Goal: Task Accomplishment & Management: Use online tool/utility

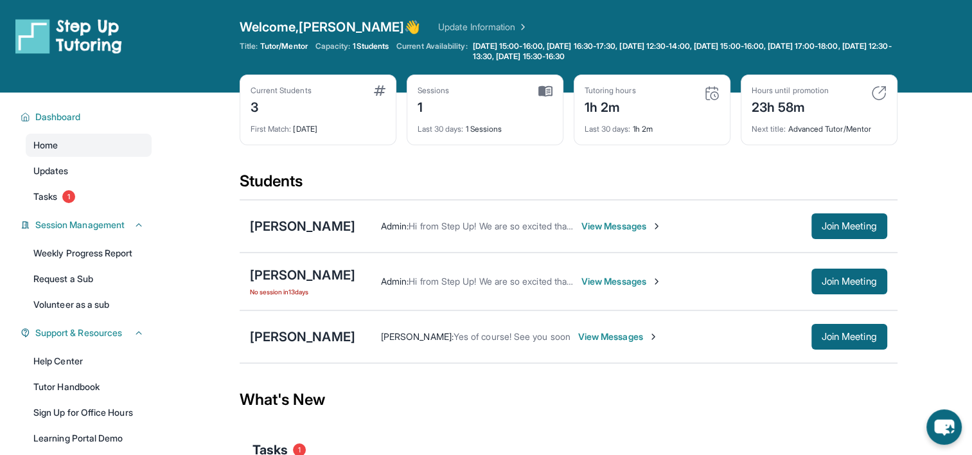
click at [647, 399] on div "What's New" at bounding box center [569, 399] width 658 height 57
click at [827, 343] on button "Join Meeting" at bounding box center [849, 337] width 76 height 26
click at [304, 335] on div "[PERSON_NAME]" at bounding box center [302, 336] width 105 height 18
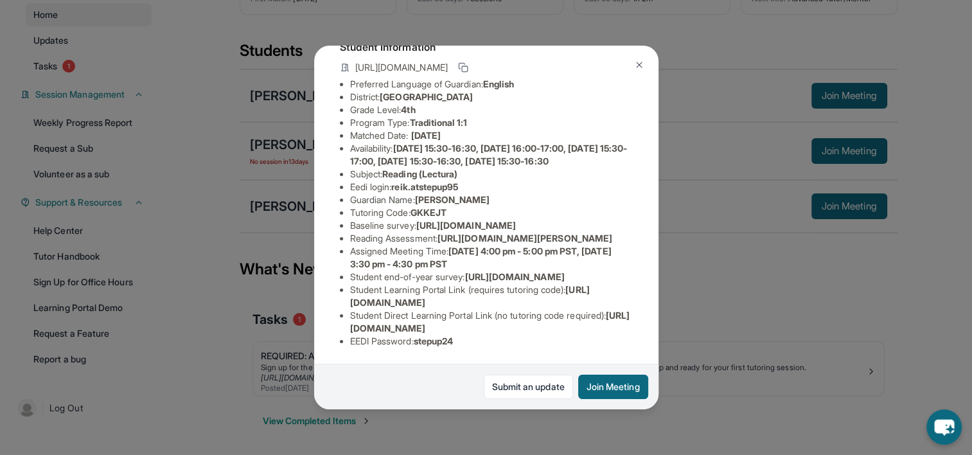
scroll to position [132, 0]
click at [739, 250] on div "[PERSON_NAME] Guardian: [PERSON_NAME] Student Information [URL][DOMAIN_NAME] Pr…" at bounding box center [486, 227] width 972 height 455
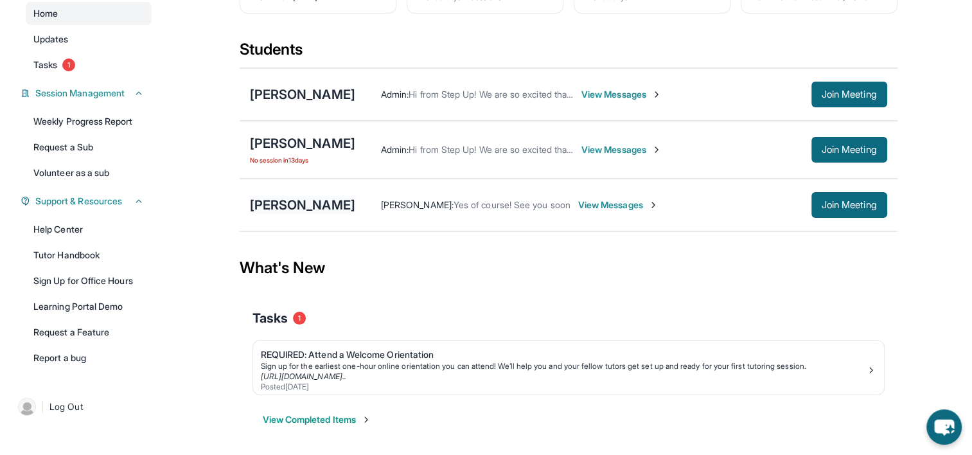
click at [298, 203] on div "[PERSON_NAME]" at bounding box center [302, 205] width 105 height 18
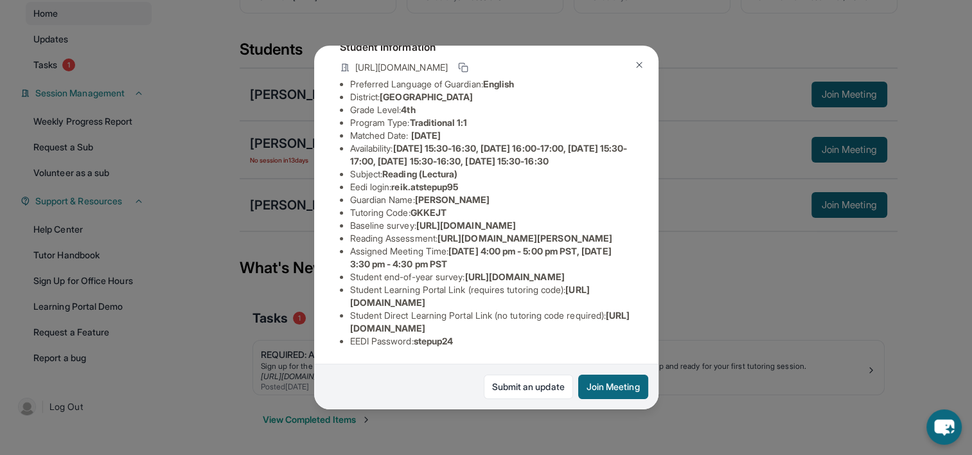
scroll to position [106, 0]
drag, startPoint x: 443, startPoint y: 276, endPoint x: 451, endPoint y: 286, distance: 13.2
click at [451, 245] on li "Reading Assessment : [URL][DOMAIN_NAME][PERSON_NAME]" at bounding box center [491, 238] width 283 height 13
click at [350, 245] on li "Reading Assessment : [URL][DOMAIN_NAME][PERSON_NAME]" at bounding box center [491, 238] width 283 height 13
drag, startPoint x: 349, startPoint y: 279, endPoint x: 397, endPoint y: 285, distance: 47.9
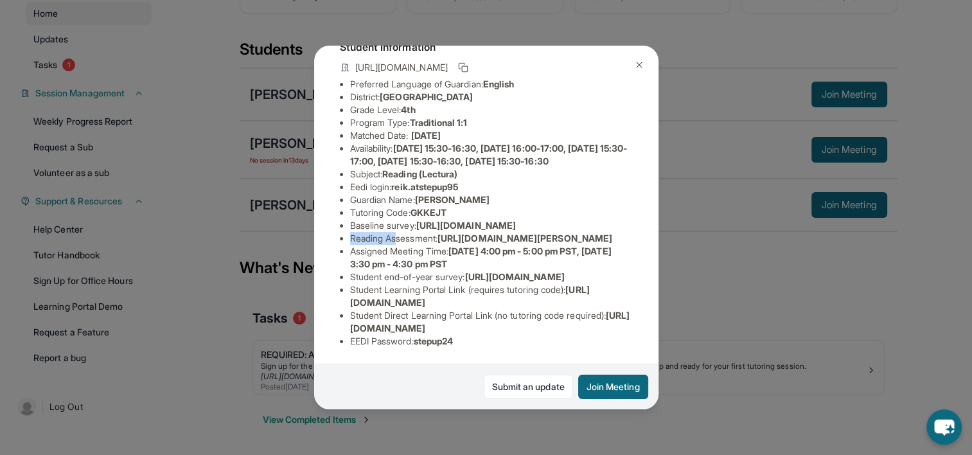
click at [397, 245] on li "Reading Assessment : [URL][DOMAIN_NAME][PERSON_NAME]" at bounding box center [491, 238] width 283 height 13
drag, startPoint x: 397, startPoint y: 285, endPoint x: 456, endPoint y: 281, distance: 59.2
click at [456, 243] on span "[URL][DOMAIN_NAME][PERSON_NAME]" at bounding box center [524, 237] width 175 height 11
drag, startPoint x: 443, startPoint y: 280, endPoint x: 457, endPoint y: 288, distance: 15.5
click at [457, 245] on li "Reading Assessment : [URL][DOMAIN_NAME][PERSON_NAME]" at bounding box center [491, 238] width 283 height 13
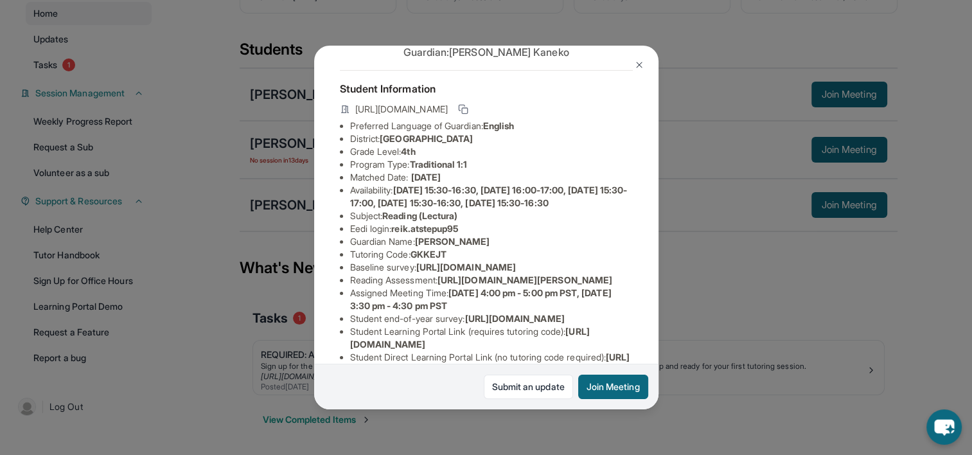
scroll to position [42, 0]
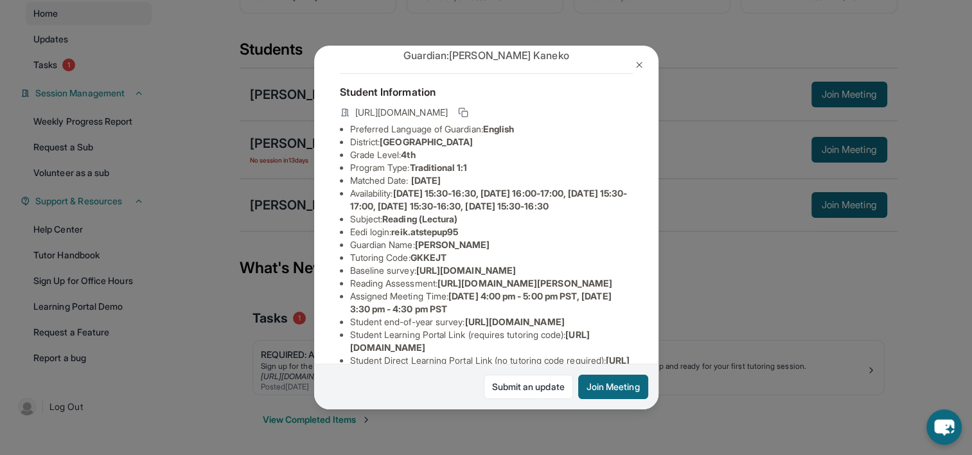
copy span "[URL][DOMAIN_NAME]"
